Goal: Task Accomplishment & Management: Manage account settings

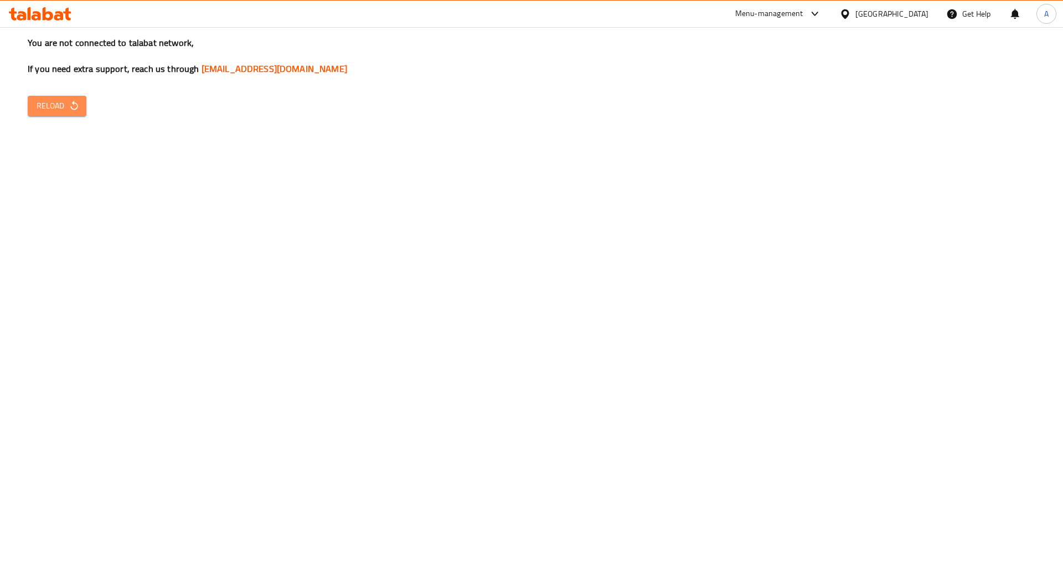
click at [81, 97] on button "Reload" at bounding box center [57, 106] width 59 height 20
click at [49, 99] on span "Reload" at bounding box center [57, 106] width 41 height 14
click at [57, 100] on span "Reload" at bounding box center [57, 106] width 41 height 14
click at [773, 12] on div "Menu-management" at bounding box center [769, 13] width 68 height 13
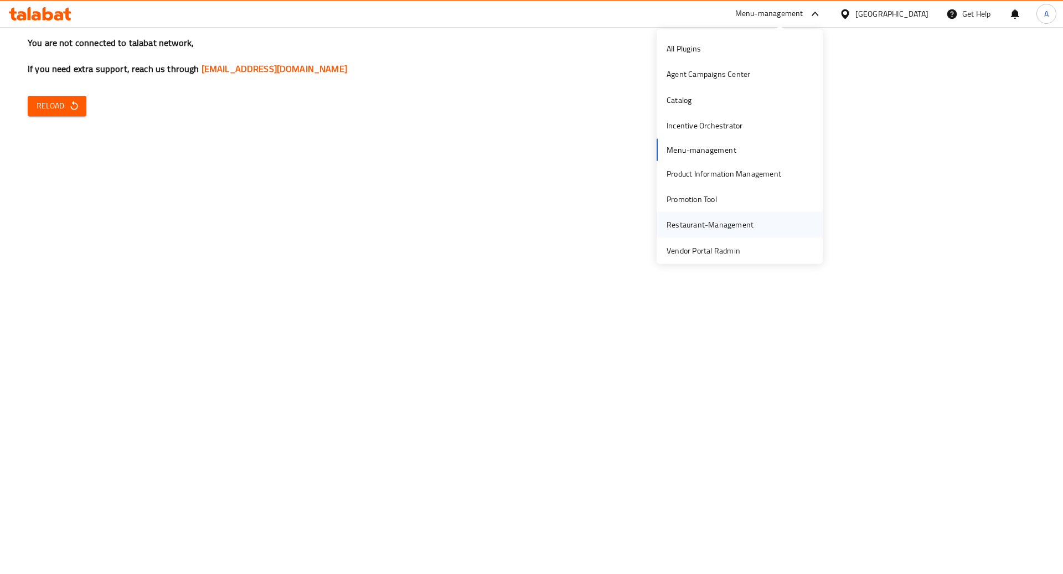
click at [740, 216] on div "Restaurant-Management" at bounding box center [710, 224] width 105 height 25
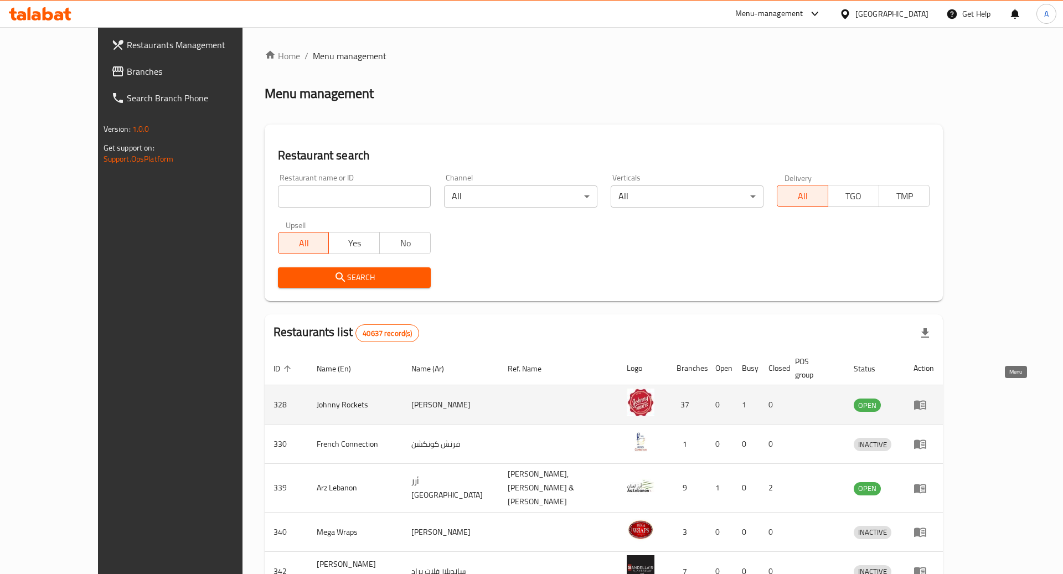
click at [926, 401] on icon "enhanced table" at bounding box center [920, 405] width 12 height 9
